Goal: Information Seeking & Learning: Learn about a topic

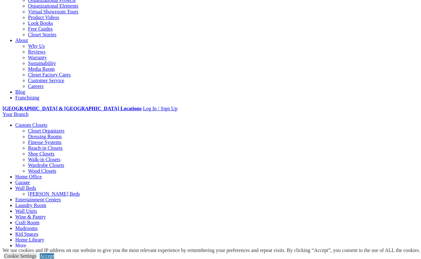
scroll to position [139, 0]
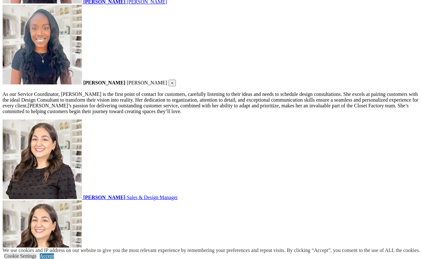
scroll to position [818, 0]
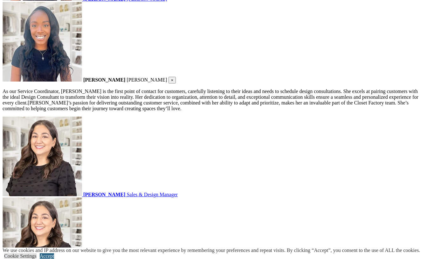
click at [54, 253] on link "Accept" at bounding box center [47, 255] width 14 height 5
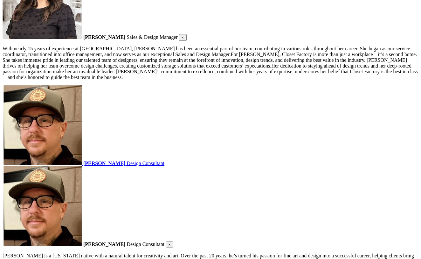
scroll to position [1058, 0]
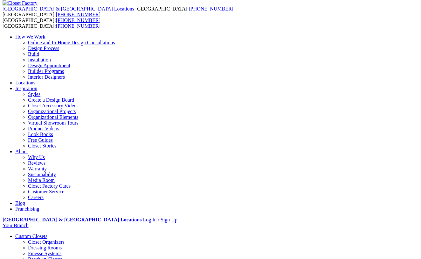
scroll to position [30, 0]
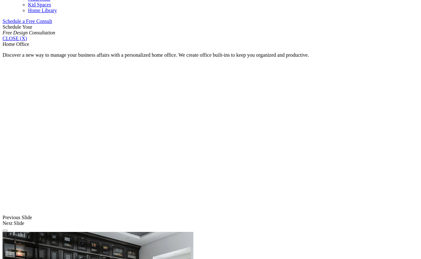
scroll to position [410, 0]
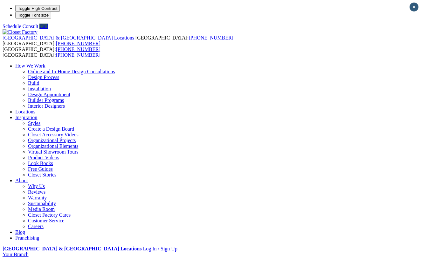
scroll to position [0, 0]
click at [51, 86] on link "Installation" at bounding box center [39, 88] width 23 height 5
